Goal: Information Seeking & Learning: Compare options

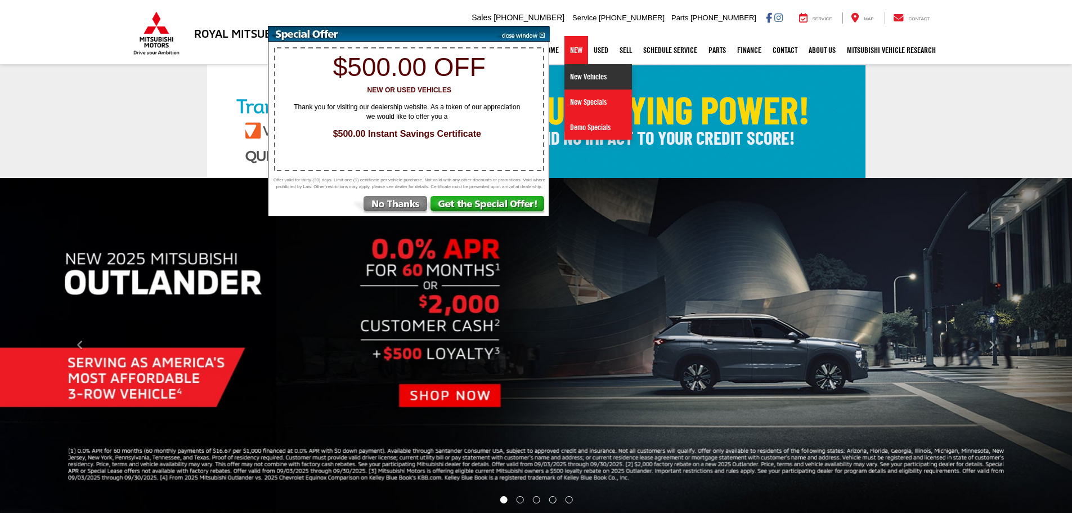
click at [577, 78] on link "New Vehicles" at bounding box center [598, 76] width 68 height 25
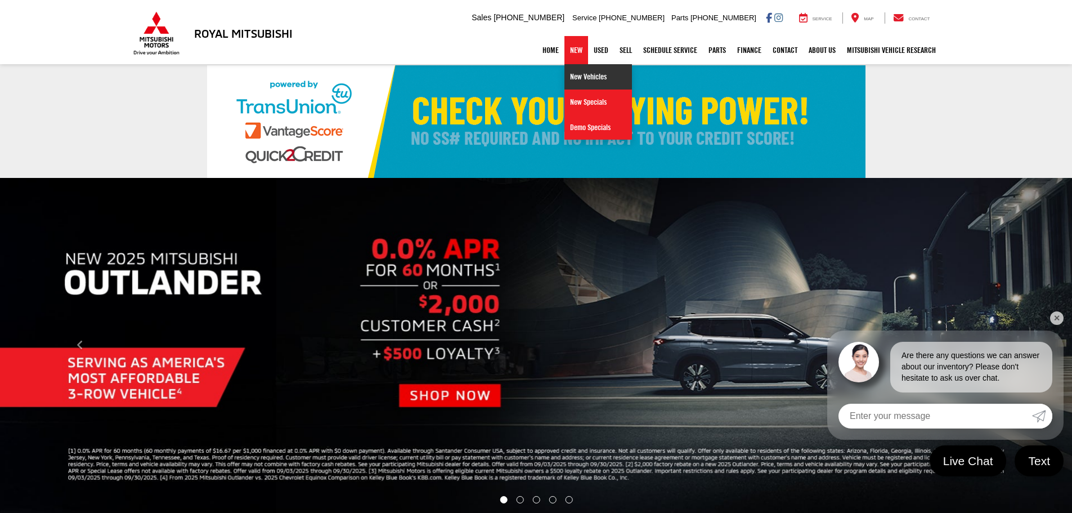
click at [573, 75] on link "New Vehicles" at bounding box center [598, 76] width 68 height 25
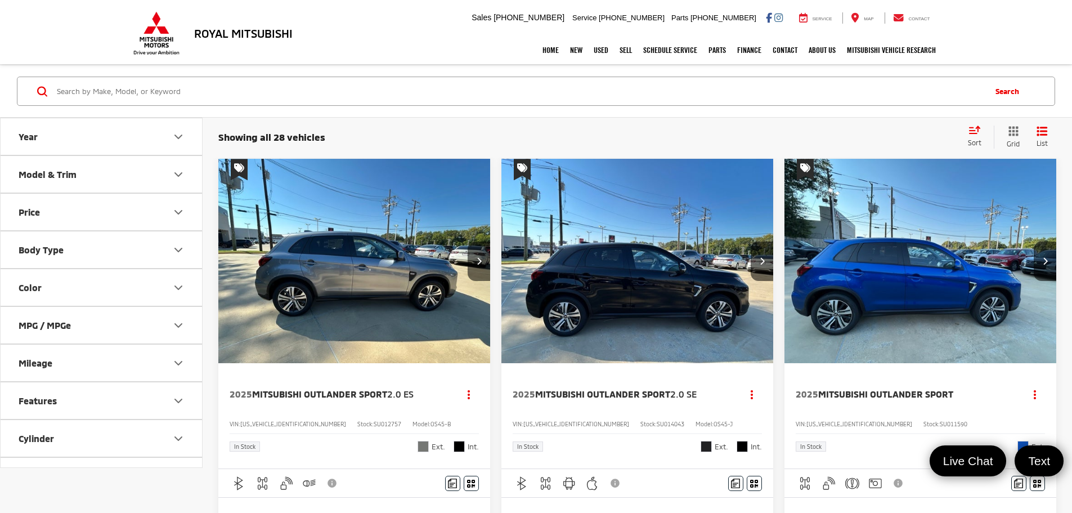
click at [176, 139] on icon "Year" at bounding box center [179, 137] width 14 height 14
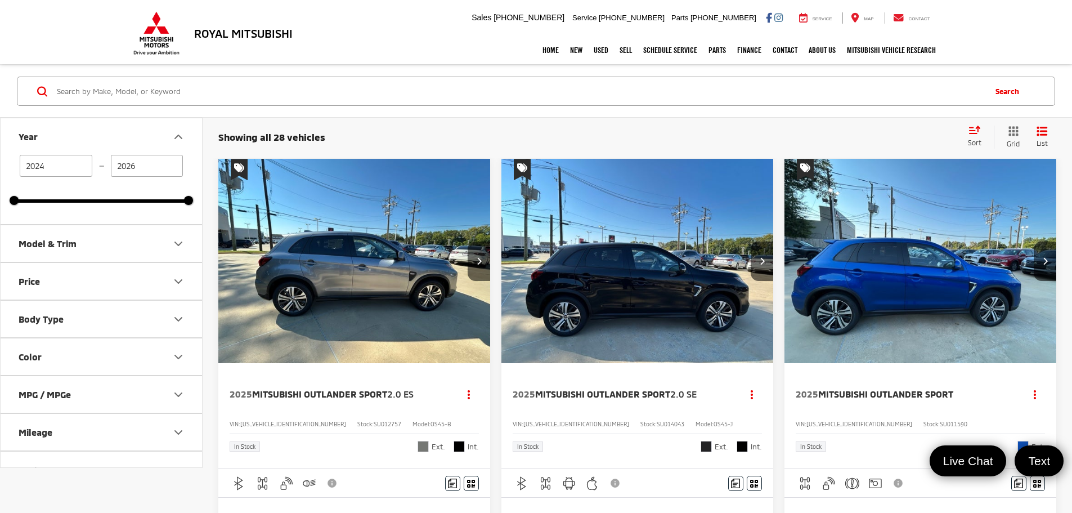
click at [345, 33] on div "Royal Mitsubishi [STREET_ADDRESS] Sales Mobile Sales [PHONE_NUMBER] Service [PH…" at bounding box center [536, 18] width 810 height 36
click at [178, 248] on icon "Model & Trim" at bounding box center [179, 244] width 14 height 14
click at [346, 28] on div "Royal Mitsubishi [STREET_ADDRESS] Sales Mobile Sales [PHONE_NUMBER] Service [PH…" at bounding box center [536, 18] width 810 height 36
click at [29, 304] on label "Outlander (18)" at bounding box center [101, 303] width 152 height 20
click at [26, 296] on input "Outlander (18)" at bounding box center [25, 295] width 1 height 1
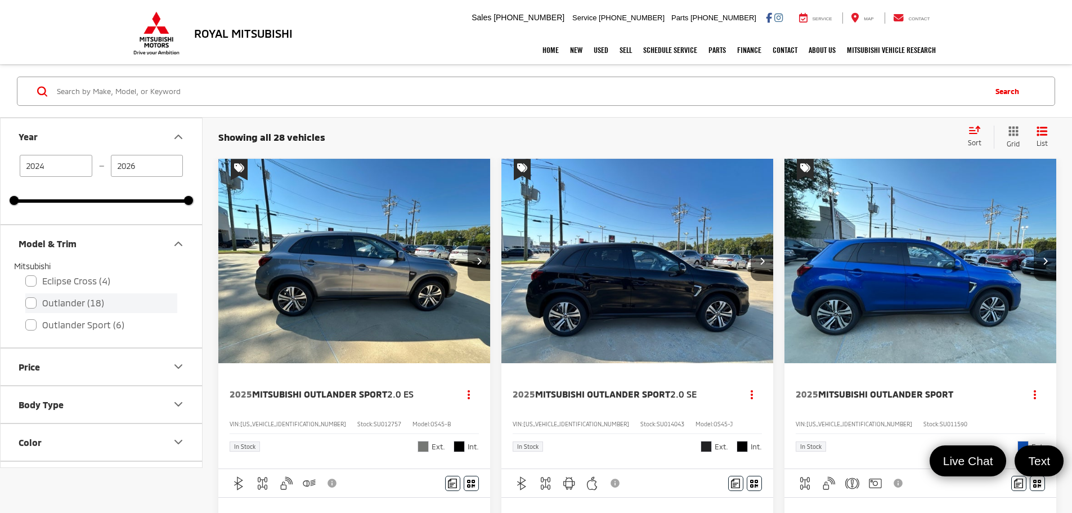
checkbox input "true"
type input "2025"
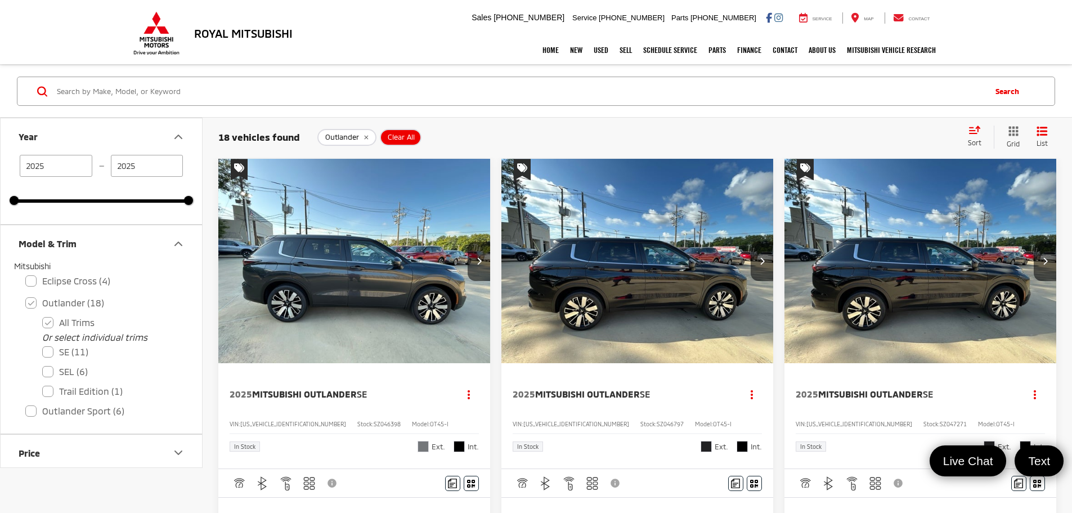
click at [372, 32] on div "Royal Mitsubishi [STREET_ADDRESS] Sales Mobile Sales [PHONE_NUMBER] Service [PH…" at bounding box center [536, 18] width 810 height 36
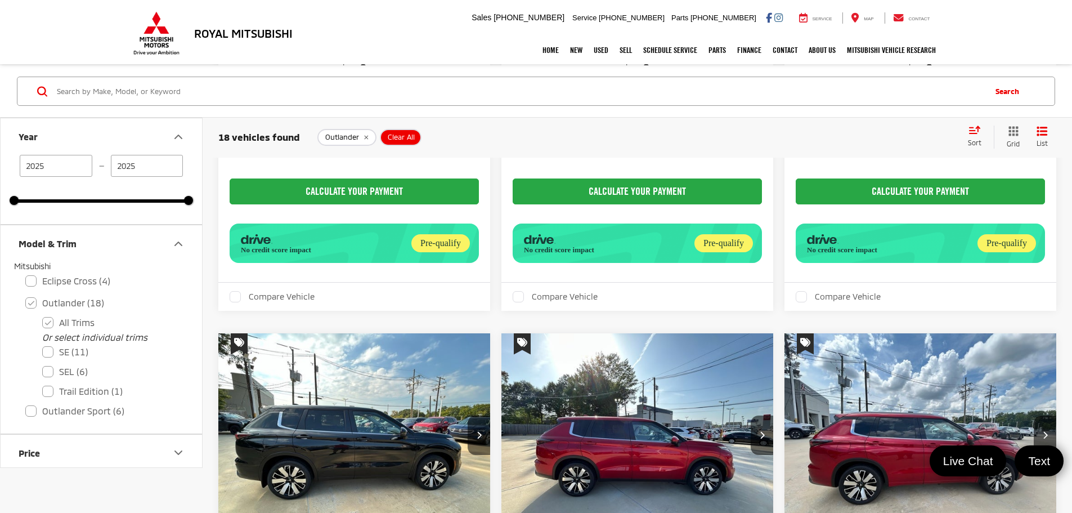
scroll to position [1856, 0]
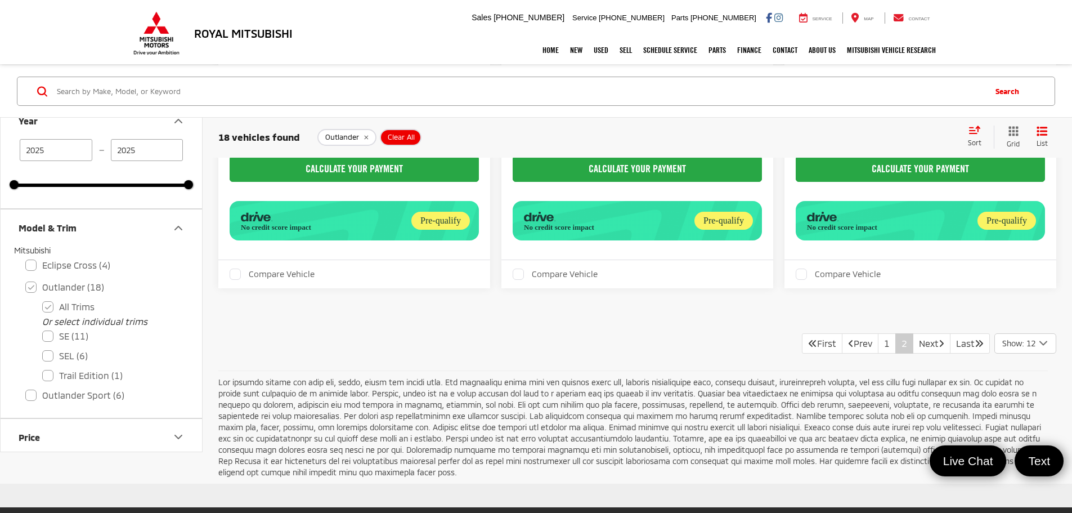
scroll to position [1139, 0]
